Goal: Information Seeking & Learning: Learn about a topic

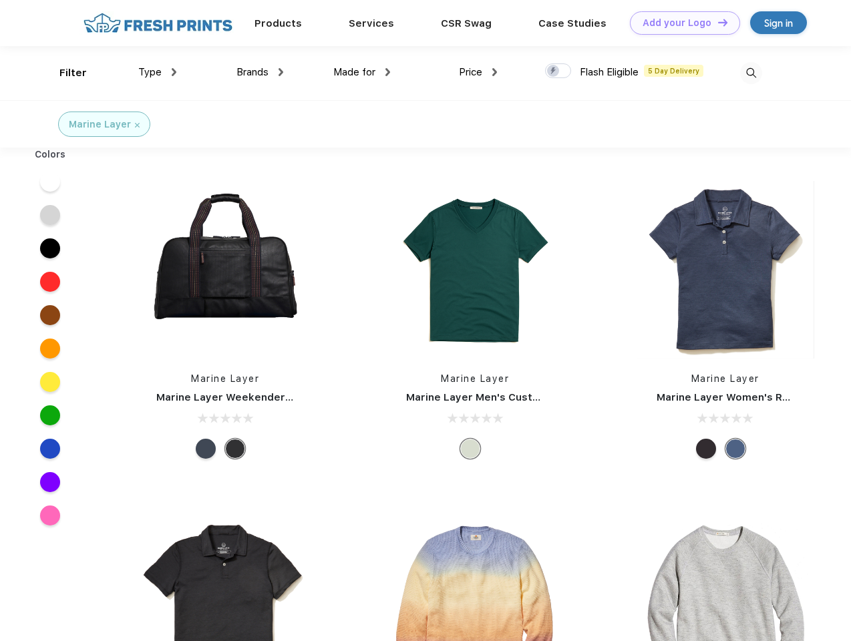
click at [680, 23] on link "Add your Logo Design Tool" at bounding box center [685, 22] width 110 height 23
click at [0, 0] on div "Design Tool" at bounding box center [0, 0] width 0 height 0
click at [717, 22] on link "Add your Logo Design Tool" at bounding box center [685, 22] width 110 height 23
click at [64, 73] on div "Filter" at bounding box center [72, 72] width 27 height 15
click at [158, 72] on span "Type" at bounding box center [149, 72] width 23 height 12
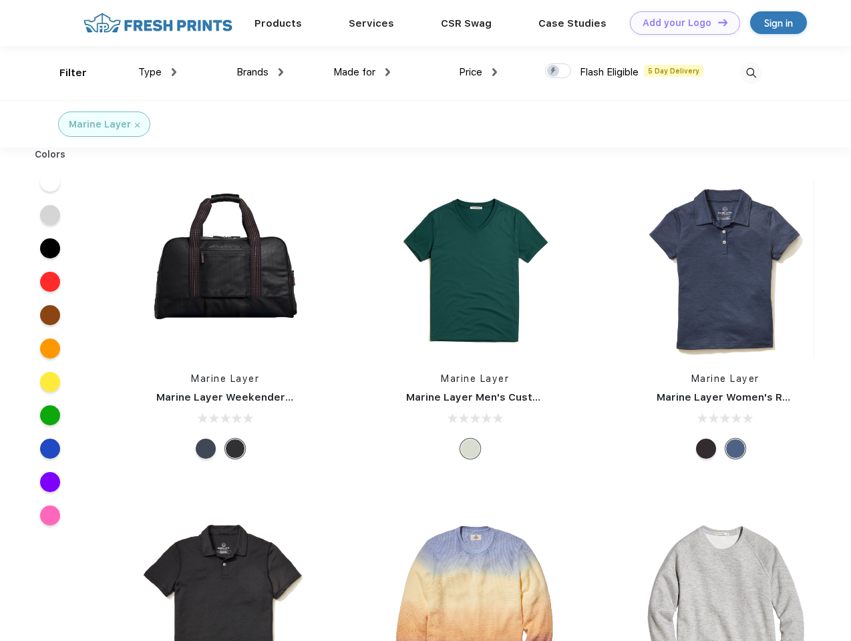
click at [260, 72] on span "Brands" at bounding box center [253, 72] width 32 height 12
click at [362, 72] on span "Made for" at bounding box center [354, 72] width 42 height 12
click at [478, 72] on span "Price" at bounding box center [470, 72] width 23 height 12
click at [559, 71] on div at bounding box center [558, 70] width 26 height 15
click at [554, 71] on input "checkbox" at bounding box center [549, 67] width 9 height 9
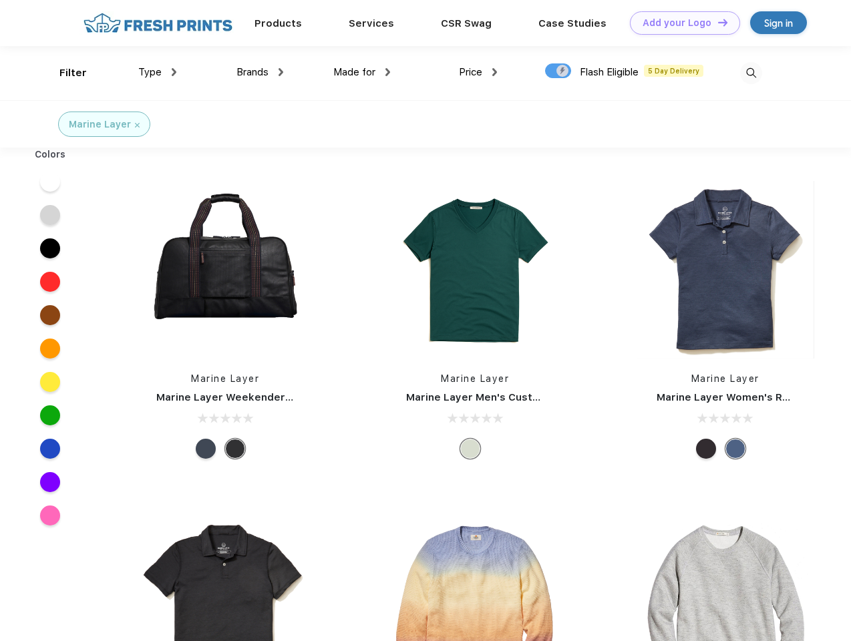
click at [751, 73] on img at bounding box center [751, 73] width 22 height 22
